Goal: Transaction & Acquisition: Purchase product/service

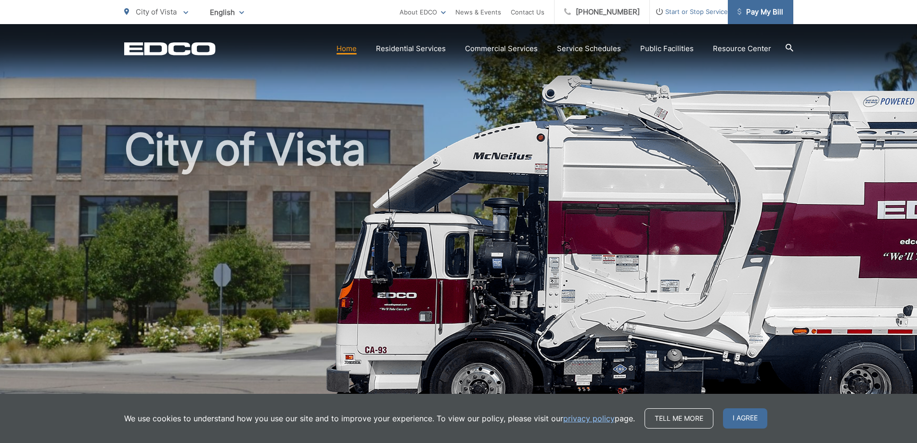
click at [759, 16] on span "Pay My Bill" at bounding box center [761, 12] width 46 height 12
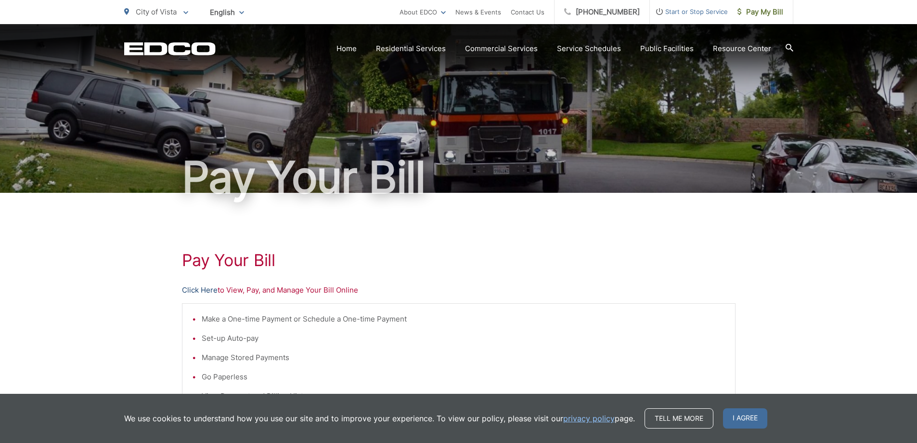
click at [196, 292] on link "Click Here" at bounding box center [200, 290] width 36 height 12
click at [761, 13] on span "Pay My Bill" at bounding box center [761, 12] width 46 height 12
click at [756, 9] on span "Pay My Bill" at bounding box center [761, 12] width 46 height 12
click at [201, 289] on link "Click Here" at bounding box center [200, 290] width 36 height 12
